Goal: Information Seeking & Learning: Compare options

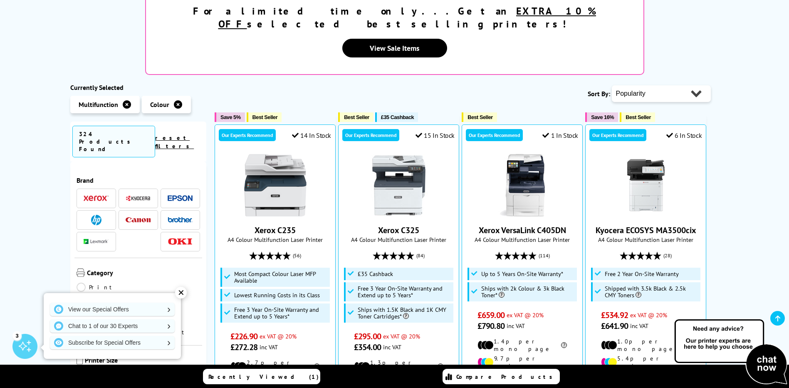
scroll to position [166, 0]
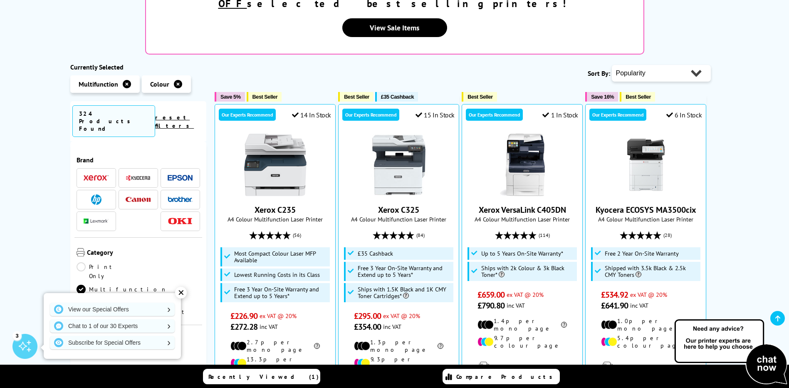
click at [91, 194] on img at bounding box center [96, 199] width 10 height 10
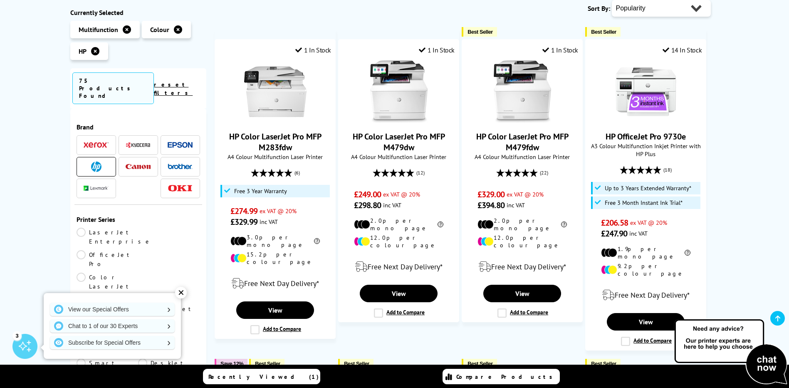
scroll to position [250, 0]
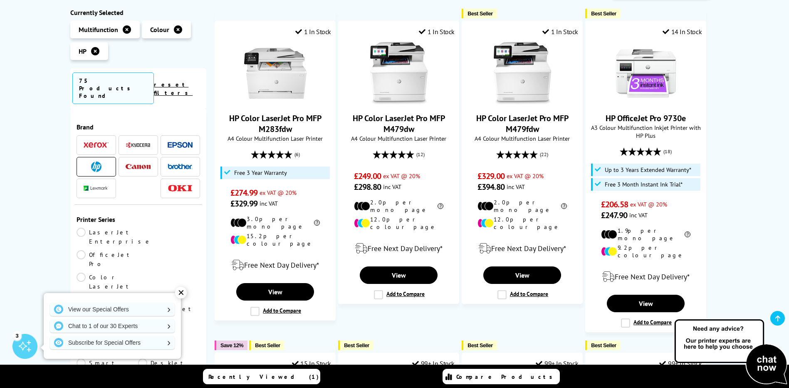
click at [182, 292] on div "✕" at bounding box center [181, 293] width 12 height 12
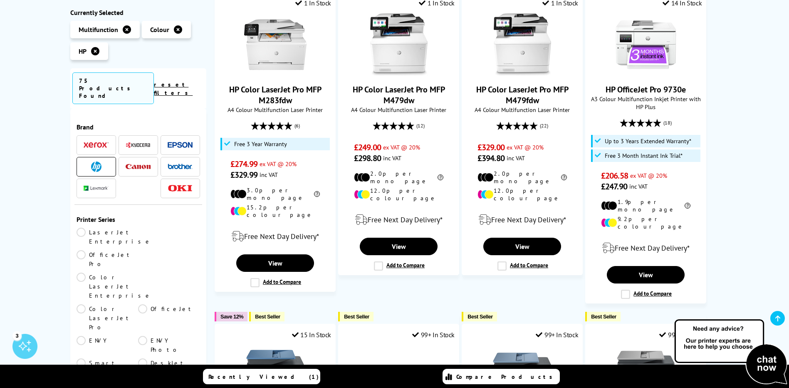
scroll to position [333, 0]
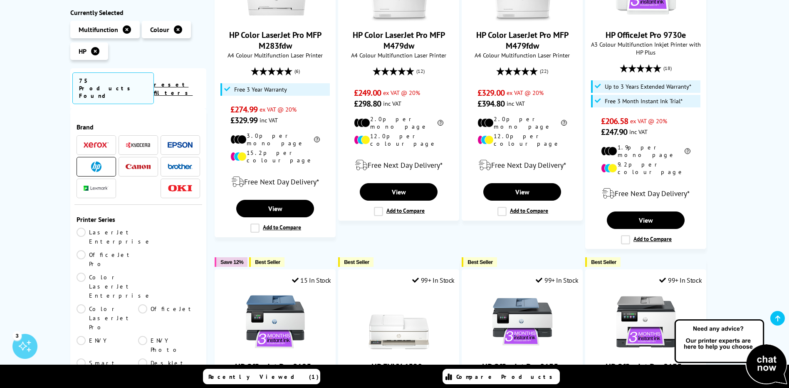
click at [139, 381] on link "Color LaserJet Managed" at bounding box center [108, 394] width 62 height 27
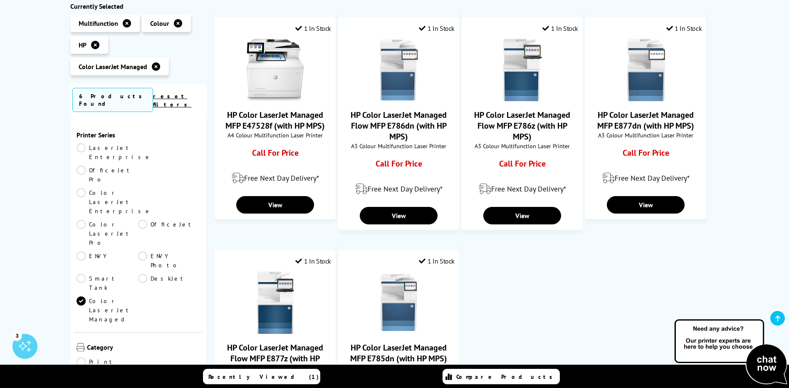
scroll to position [250, 0]
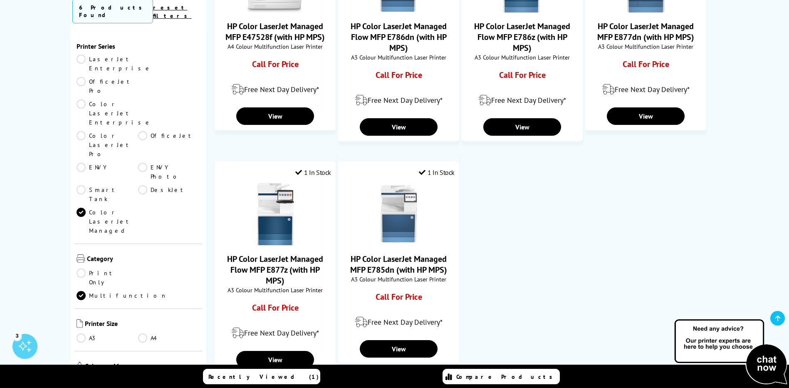
click at [80, 99] on link "Color LaserJet Enterprise" at bounding box center [114, 112] width 75 height 27
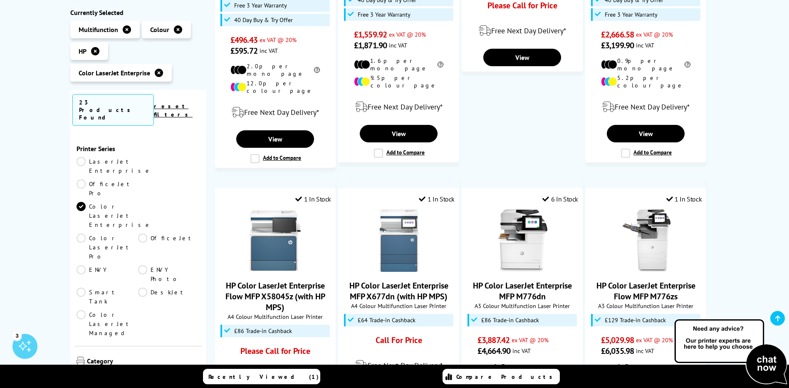
scroll to position [333, 0]
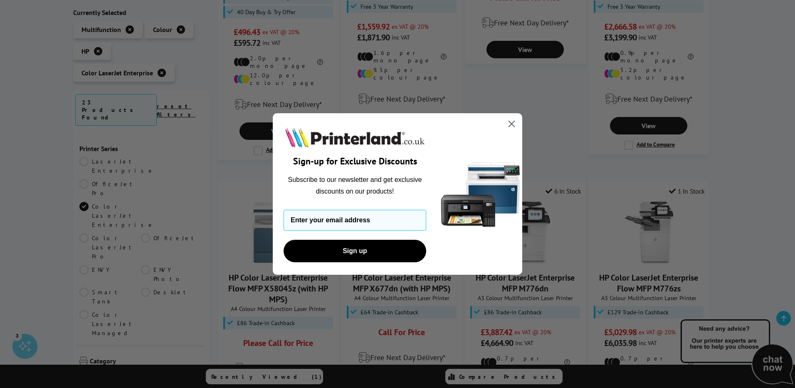
click at [140, 303] on div "Close dialog Sign-up for Exclusive Discounts Subscribe to our newsletter and ge…" at bounding box center [397, 194] width 795 height 388
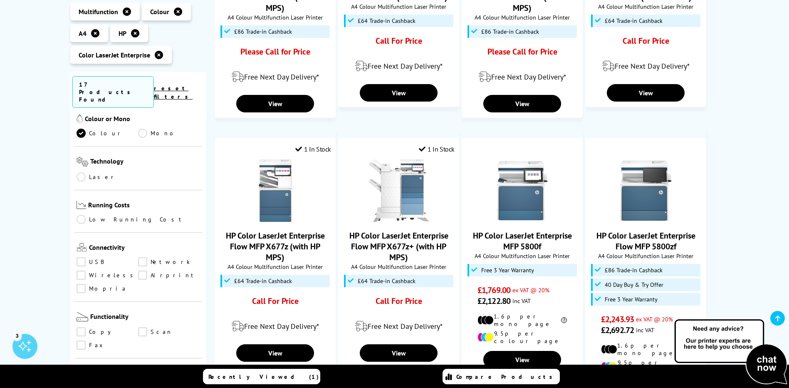
scroll to position [333, 0]
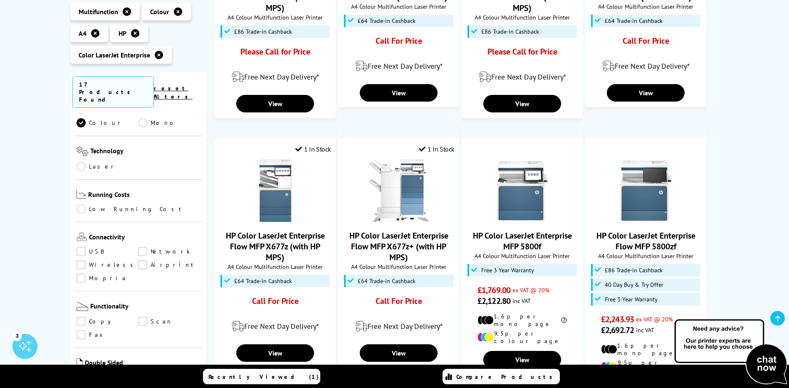
click at [141, 247] on link "Network" at bounding box center [169, 251] width 62 height 9
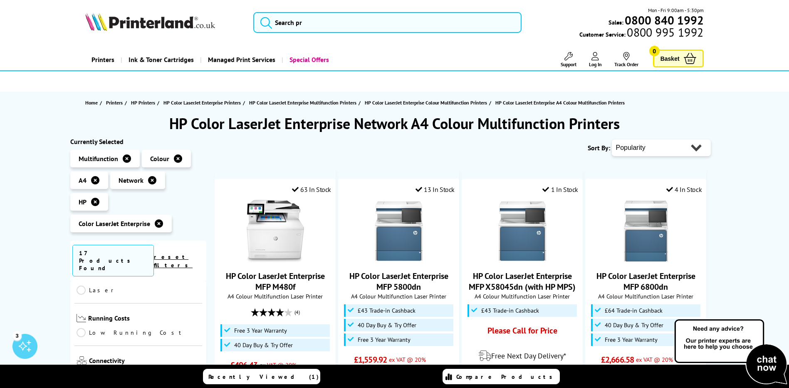
click at [702, 147] on select "Popularity Rating Price - Low to High Price - High to Low Running Costs - Low t…" at bounding box center [661, 147] width 99 height 17
select select "Price Ascending"
click at [612, 139] on select "Popularity Rating Price - Low to High Price - High to Low Running Costs - Low t…" at bounding box center [661, 147] width 99 height 17
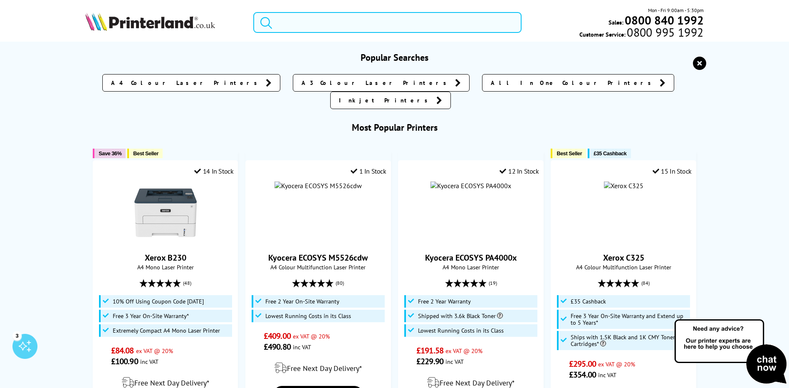
click at [335, 22] on input "search" at bounding box center [387, 22] width 268 height 21
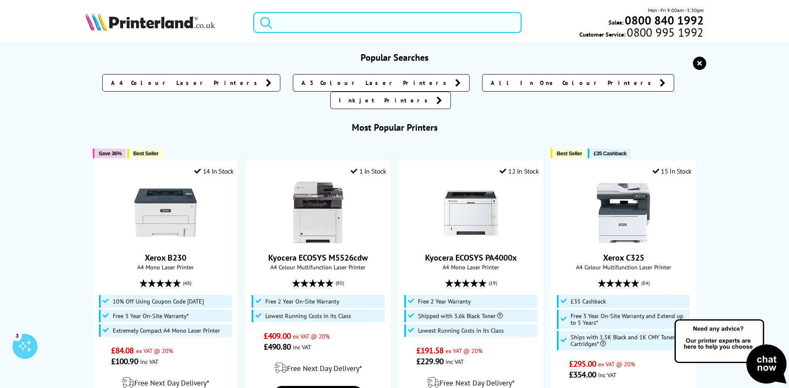
click at [362, 27] on input "search" at bounding box center [387, 22] width 268 height 21
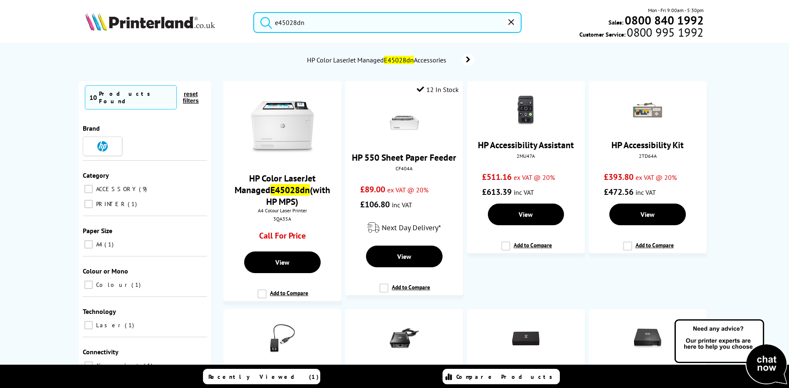
click at [315, 24] on input "e45028dn" at bounding box center [387, 22] width 268 height 21
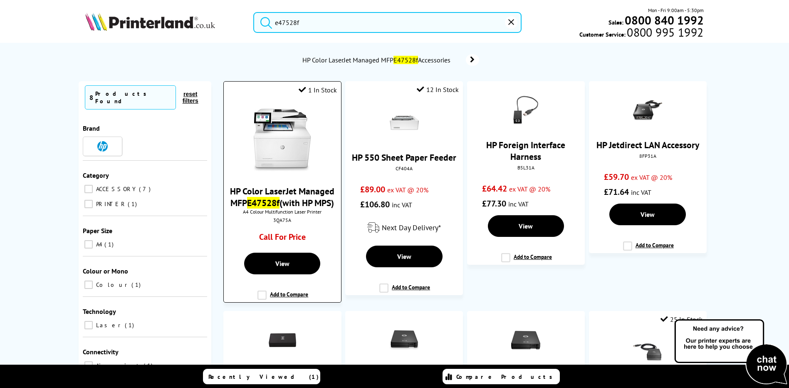
click at [263, 306] on label "Add to Compare" at bounding box center [283, 298] width 51 height 16
click at [0, 0] on input "Add to Compare" at bounding box center [0, 0] width 0 height 0
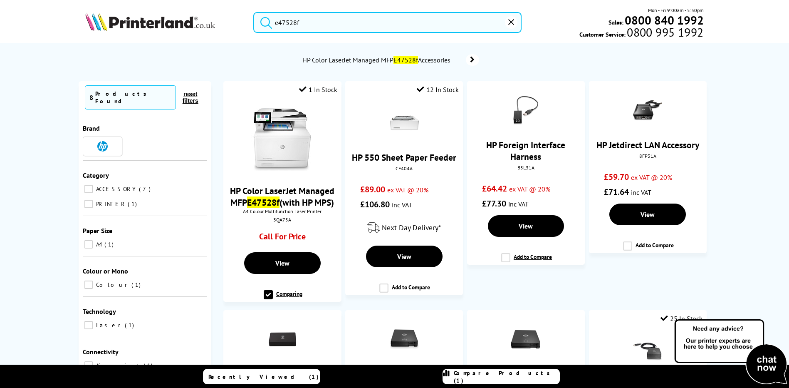
drag, startPoint x: 306, startPoint y: 26, endPoint x: 284, endPoint y: 25, distance: 22.5
click at [284, 25] on input "e47528f" at bounding box center [387, 22] width 268 height 21
click at [308, 21] on input "e47528f" at bounding box center [387, 22] width 268 height 21
drag, startPoint x: 316, startPoint y: 21, endPoint x: 282, endPoint y: 22, distance: 34.2
click at [282, 22] on input "e47528f" at bounding box center [387, 22] width 268 height 21
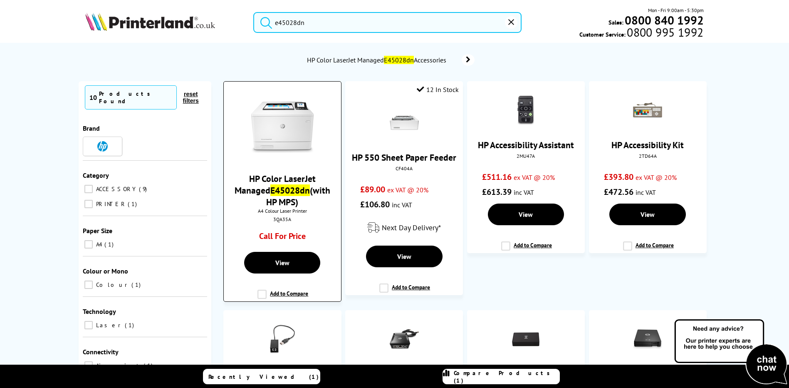
click at [264, 290] on label "Add to Compare" at bounding box center [283, 298] width 51 height 16
click at [0, 0] on input "Add to Compare" at bounding box center [0, 0] width 0 height 0
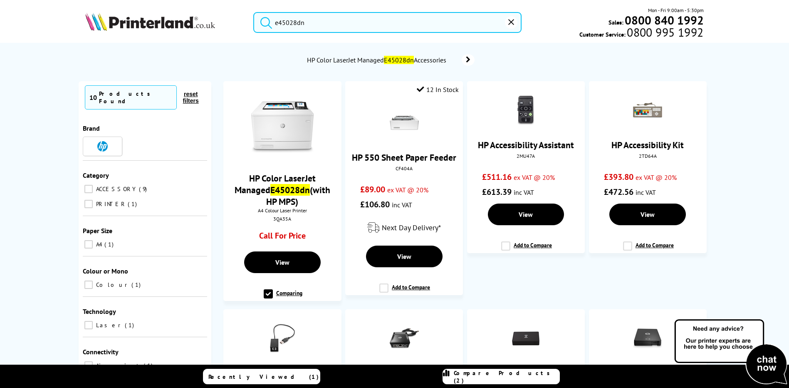
drag, startPoint x: 303, startPoint y: 22, endPoint x: 275, endPoint y: 23, distance: 28.7
click at [275, 23] on form "e45028dn" at bounding box center [387, 22] width 268 height 21
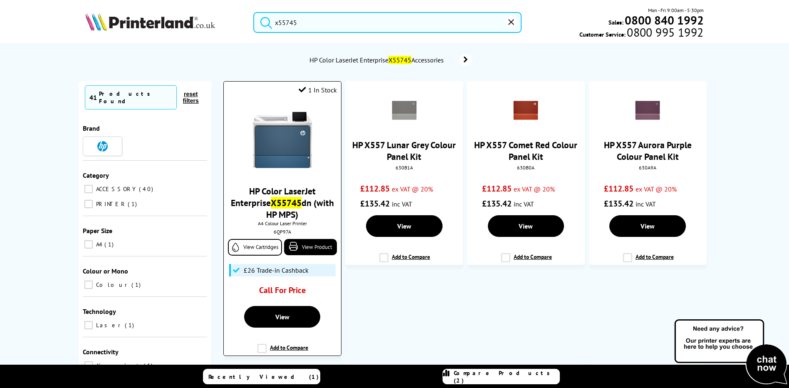
click at [264, 348] on label "Add to Compare" at bounding box center [283, 352] width 51 height 16
click at [0, 0] on input "Add to Compare" at bounding box center [0, 0] width 0 height 0
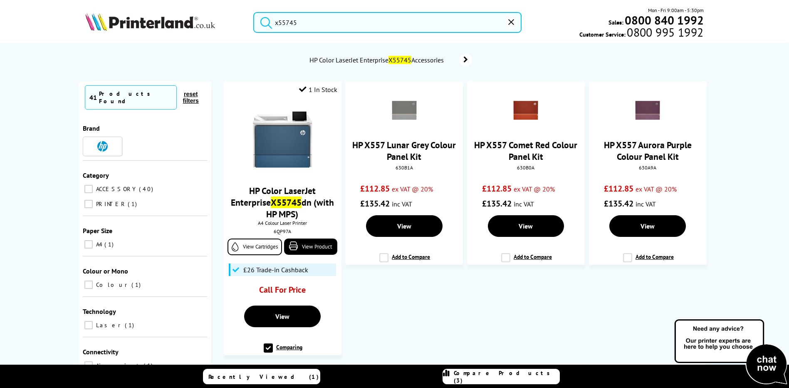
click at [371, 23] on input "x55745" at bounding box center [387, 22] width 268 height 21
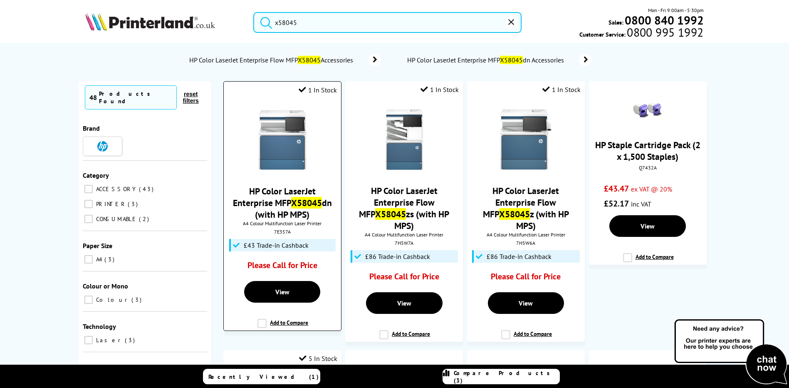
type input "x58045"
click at [261, 325] on label "Add to Compare" at bounding box center [283, 327] width 51 height 16
click at [0, 0] on input "Add to Compare" at bounding box center [0, 0] width 0 height 0
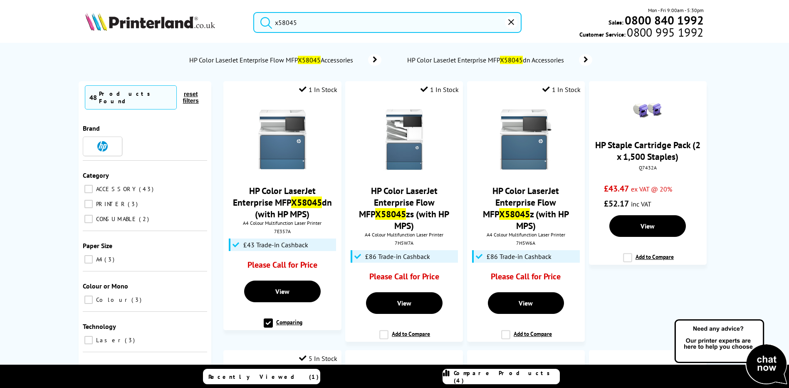
click at [505, 379] on span "Compare Products (4)" at bounding box center [507, 376] width 106 height 15
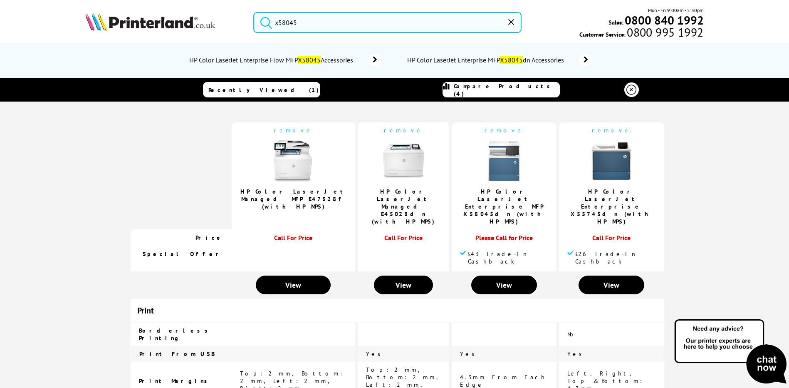
click at [395, 131] on link "remove" at bounding box center [403, 129] width 39 height 7
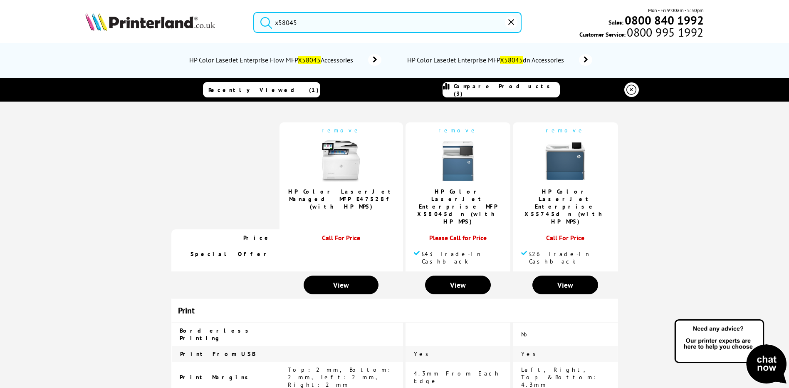
click at [350, 170] on img at bounding box center [341, 161] width 42 height 42
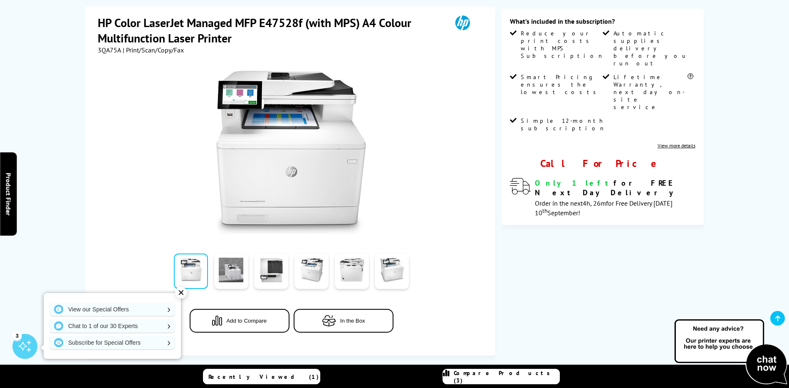
scroll to position [125, 0]
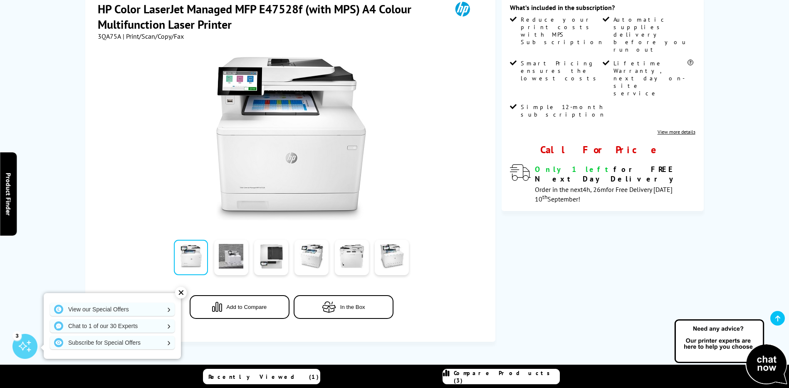
click at [180, 293] on div "✕" at bounding box center [181, 293] width 12 height 12
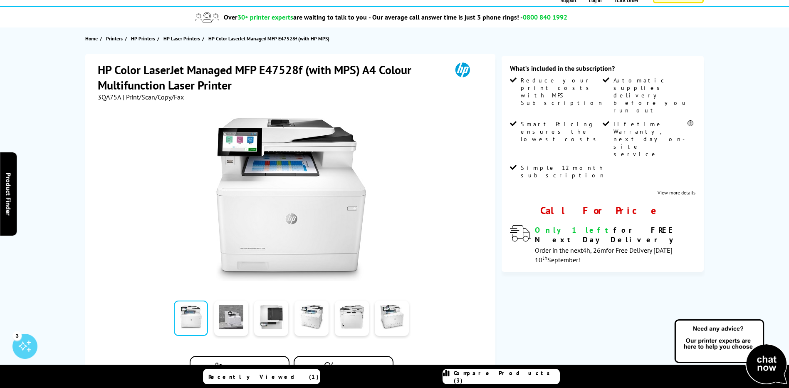
scroll to position [42, 0]
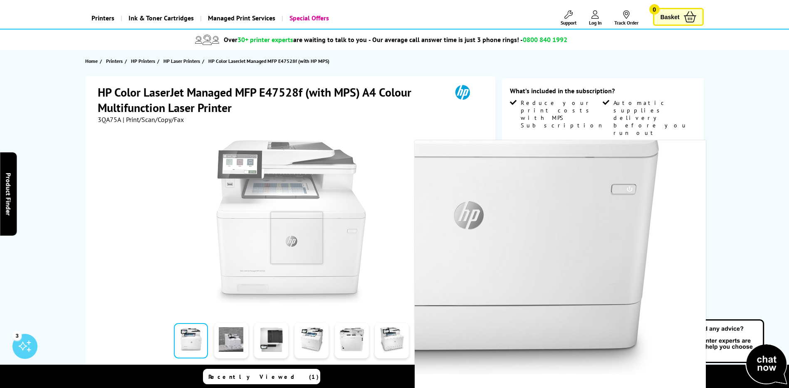
click at [297, 238] on img at bounding box center [291, 221] width 163 height 163
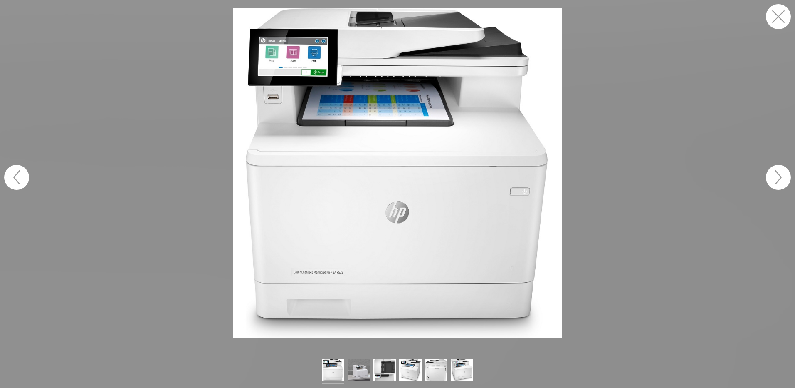
click at [775, 24] on button "button" at bounding box center [778, 16] width 25 height 25
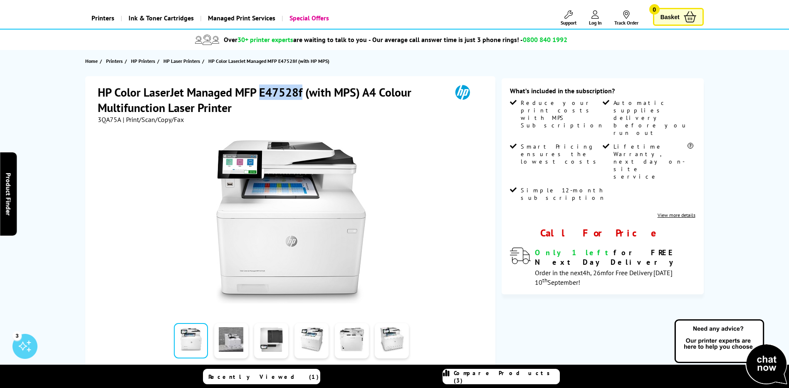
drag, startPoint x: 260, startPoint y: 91, endPoint x: 301, endPoint y: 92, distance: 40.8
click at [301, 92] on h1 "HP Color LaserJet Managed MFP E47528f (with MPS) A4 Colour Multifunction Laser …" at bounding box center [271, 99] width 346 height 31
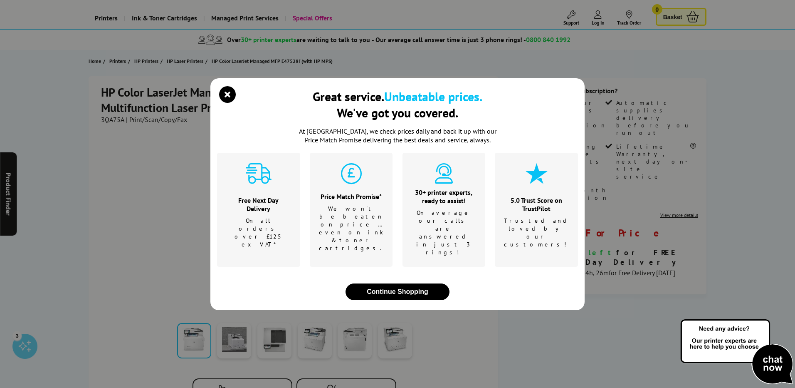
copy h1 "E47528f"
drag, startPoint x: 226, startPoint y: 111, endPoint x: 223, endPoint y: 87, distance: 23.4
click at [226, 103] on icon "close modal" at bounding box center [227, 94] width 17 height 17
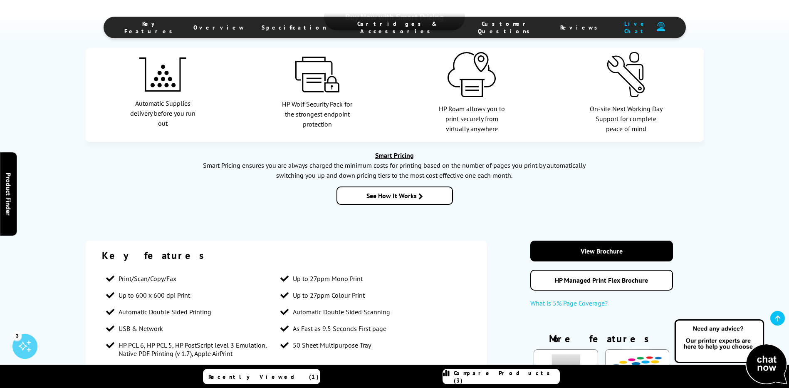
scroll to position [790, 0]
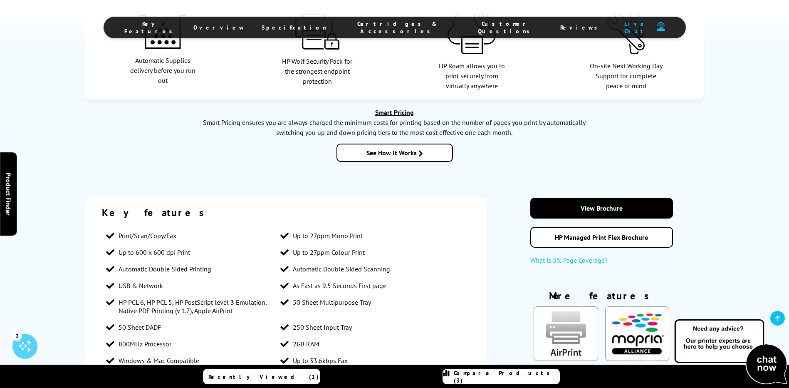
click at [322, 30] on span "Specification" at bounding box center [294, 27] width 65 height 7
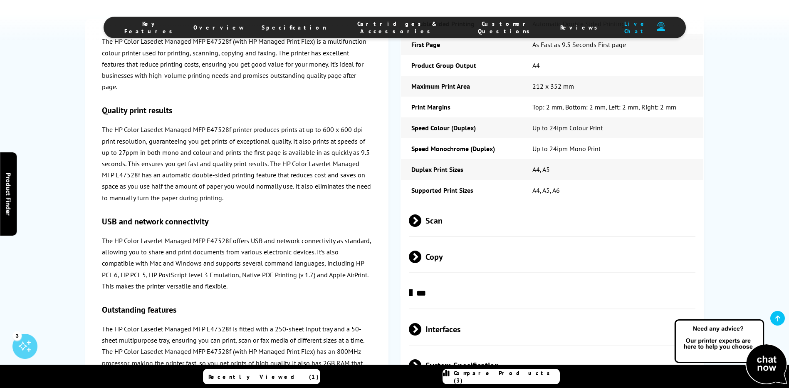
scroll to position [1517, 0]
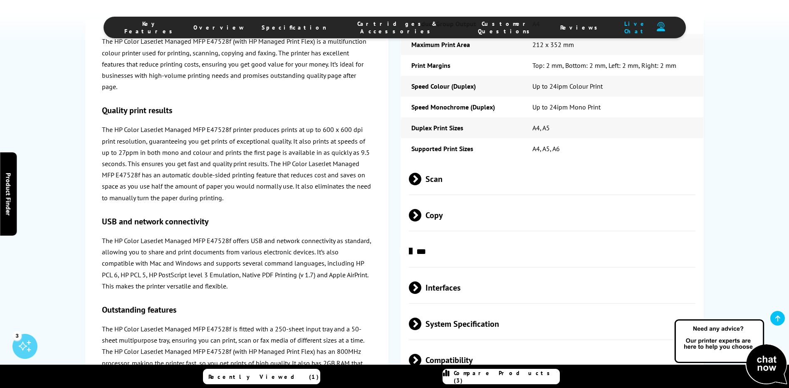
click at [421, 173] on span at bounding box center [421, 179] width 0 height 12
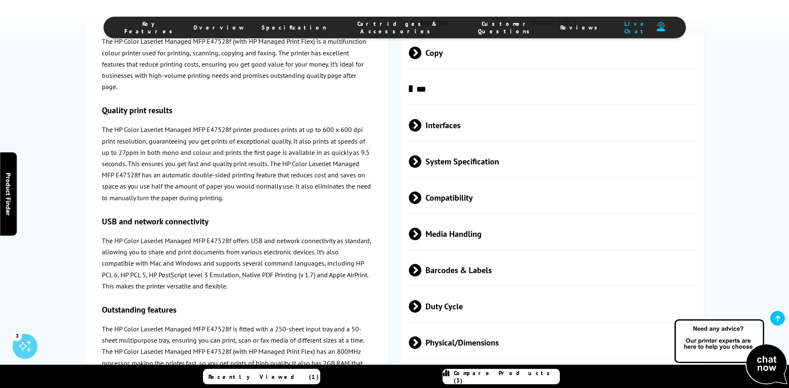
scroll to position [1974, 0]
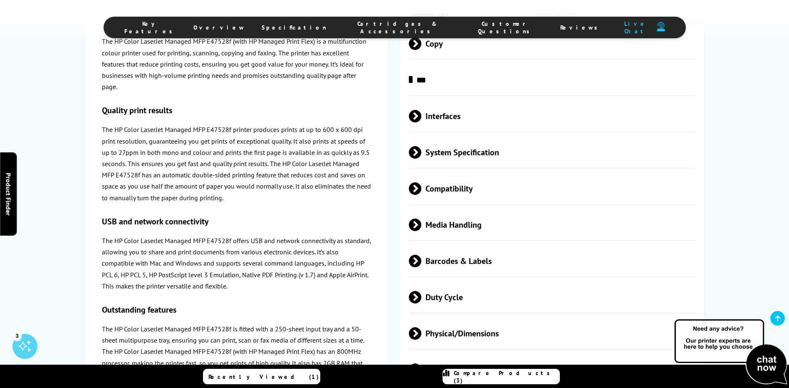
click at [421, 146] on span at bounding box center [421, 152] width 0 height 12
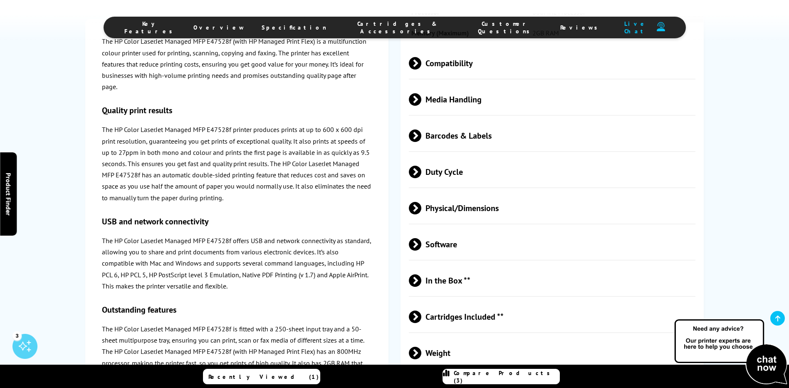
scroll to position [2141, 0]
click at [421, 93] on span at bounding box center [421, 99] width 0 height 12
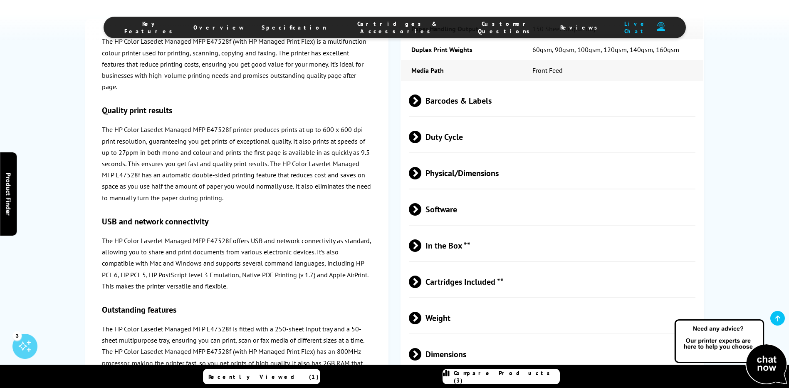
scroll to position [2515, 0]
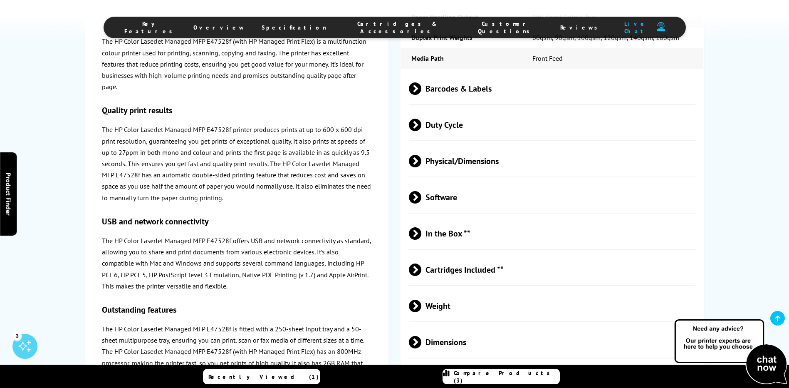
click at [408, 110] on div "Duty Cycle" at bounding box center [552, 125] width 302 height 32
click at [421, 119] on span at bounding box center [421, 125] width 0 height 12
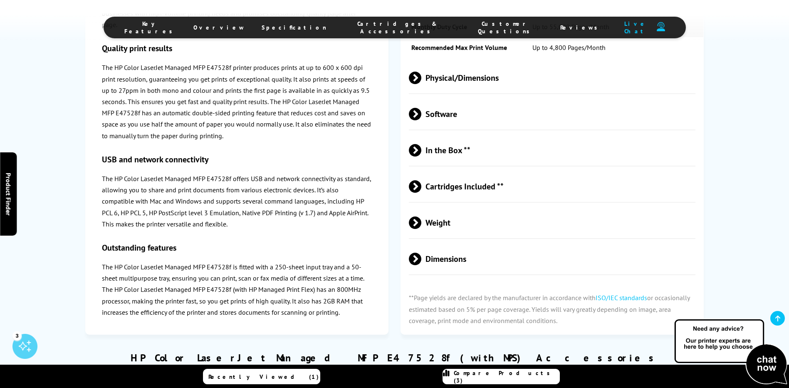
scroll to position [2640, 0]
drag, startPoint x: 414, startPoint y: 171, endPoint x: 431, endPoint y: 173, distance: 16.7
click at [421, 179] on span at bounding box center [421, 185] width 0 height 12
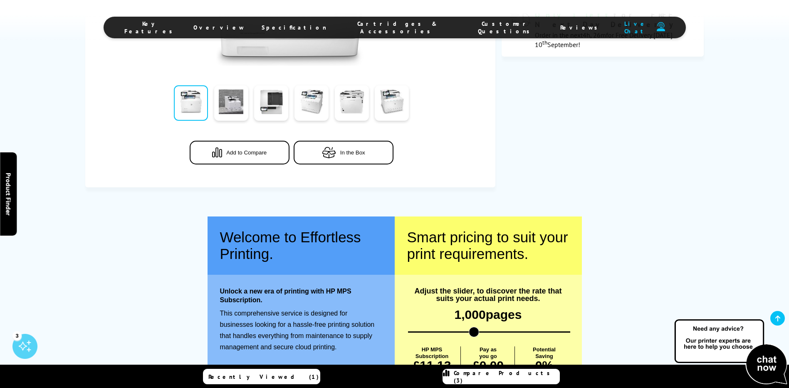
scroll to position [0, 0]
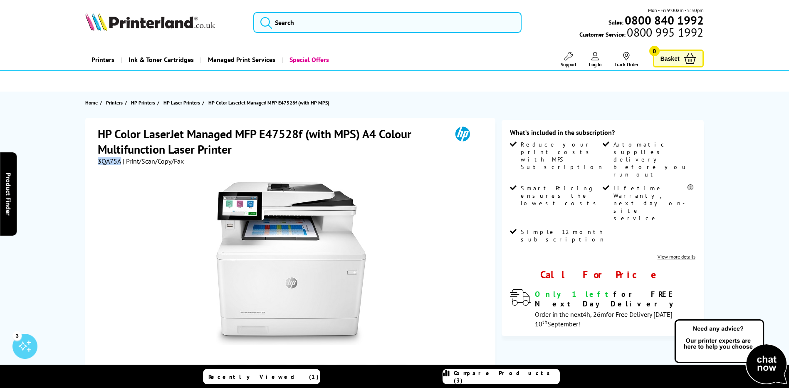
drag, startPoint x: 97, startPoint y: 161, endPoint x: 120, endPoint y: 161, distance: 22.9
click at [120, 161] on div "HP Color LaserJet Managed MFP E47528f (with MPS) A4 Colour Multifunction Laser …" at bounding box center [290, 292] width 410 height 349
copy span "3QA75A"
